Goal: Information Seeking & Learning: Learn about a topic

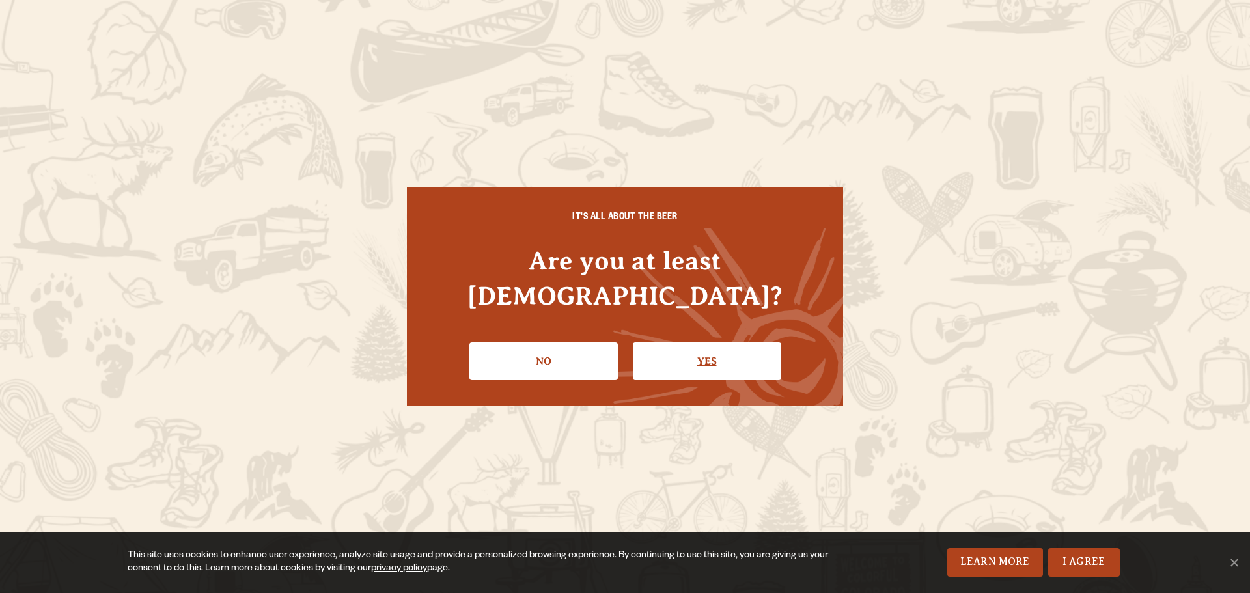
click at [716, 347] on link "Yes" at bounding box center [707, 362] width 148 height 38
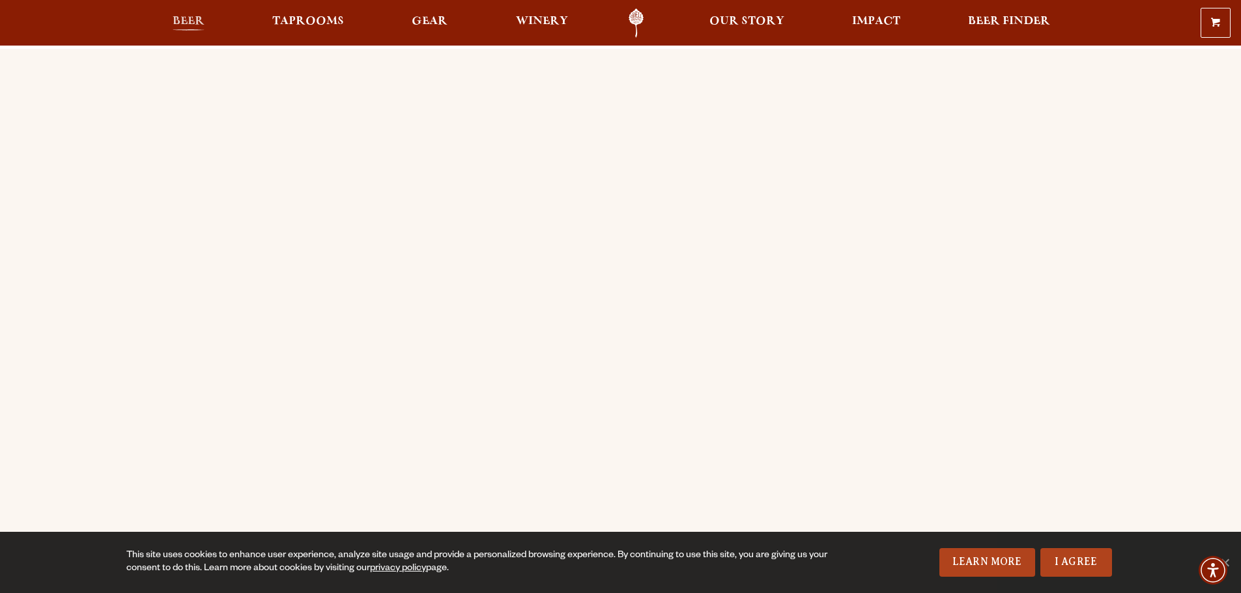
click at [192, 27] on span "Beer" at bounding box center [189, 21] width 32 height 10
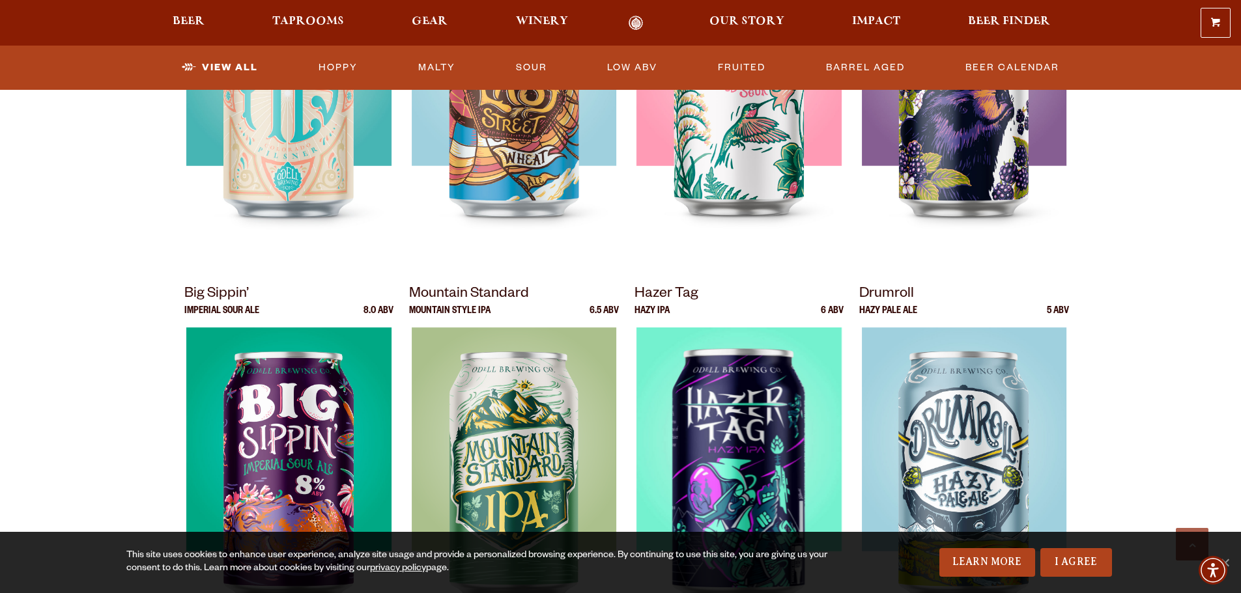
scroll to position [1433, 0]
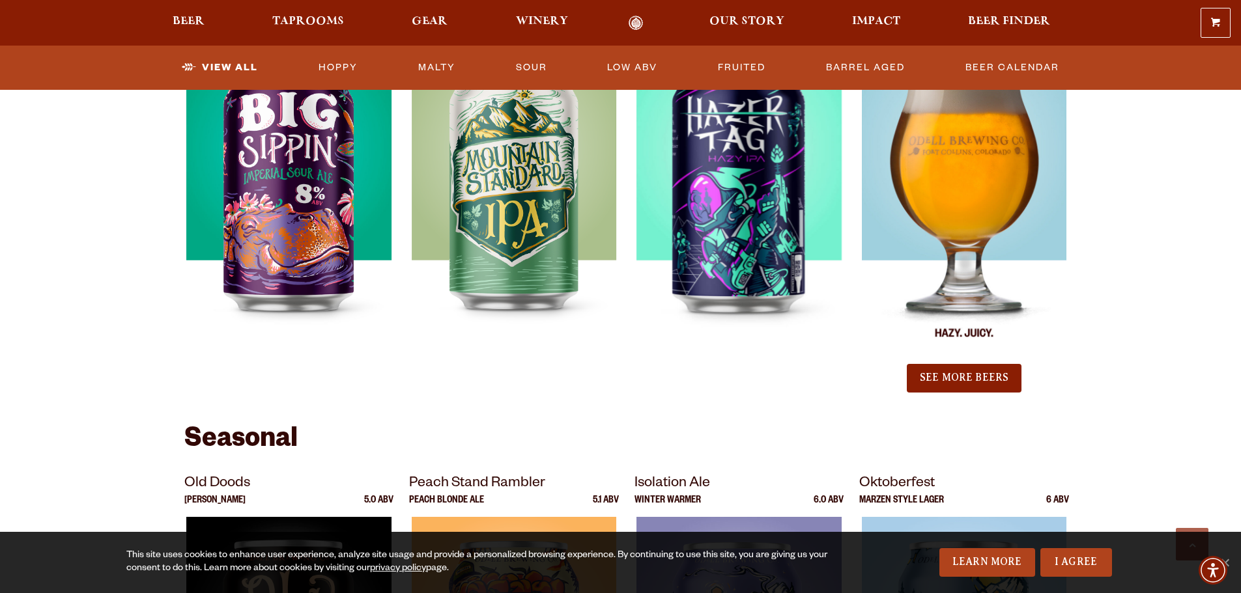
click at [1019, 218] on div at bounding box center [964, 199] width 210 height 326
